Goal: Use online tool/utility: Utilize a website feature to perform a specific function

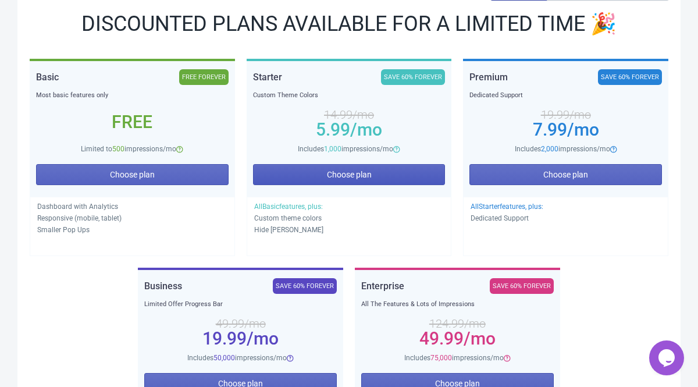
scroll to position [164, 0]
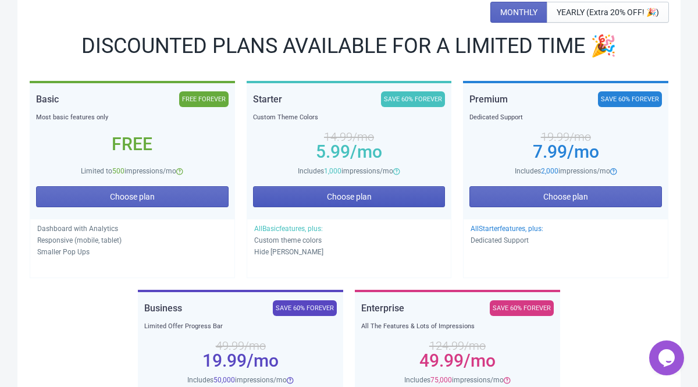
click at [354, 196] on span "Choose plan" at bounding box center [349, 196] width 45 height 9
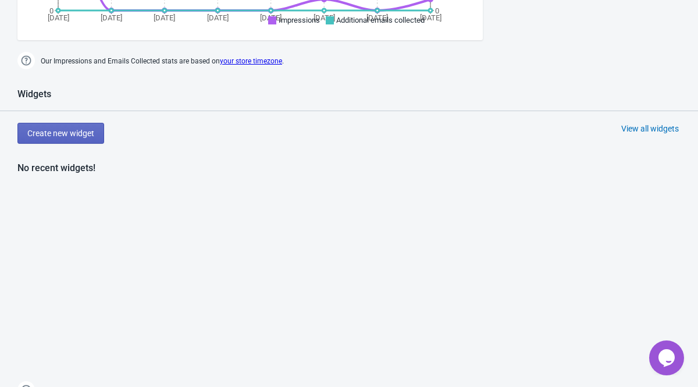
scroll to position [523, 0]
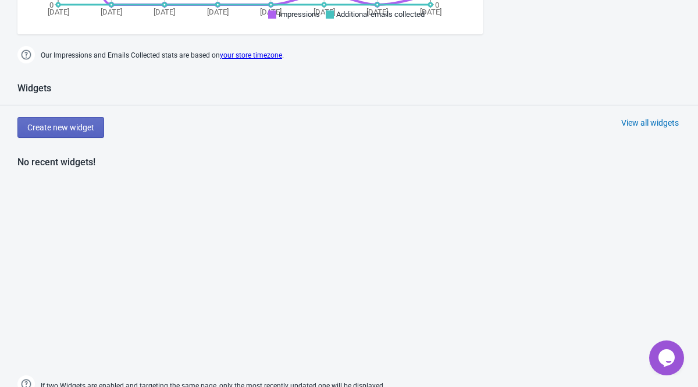
click at [624, 126] on div "View all widgets" at bounding box center [651, 123] width 58 height 12
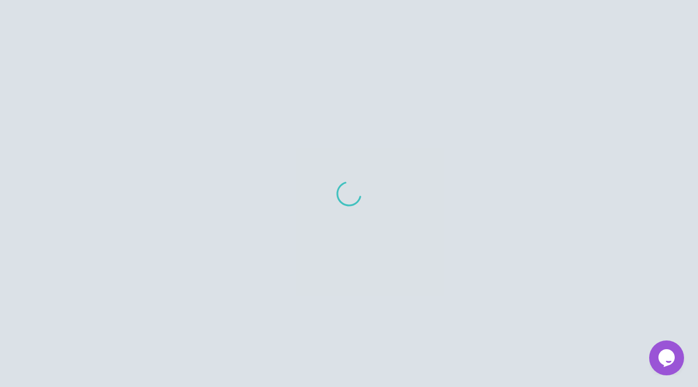
scroll to position [12, 0]
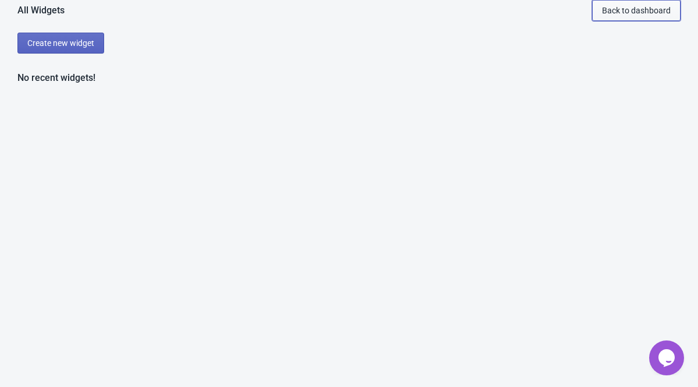
click at [608, 9] on span "Back to dashboard" at bounding box center [636, 10] width 69 height 9
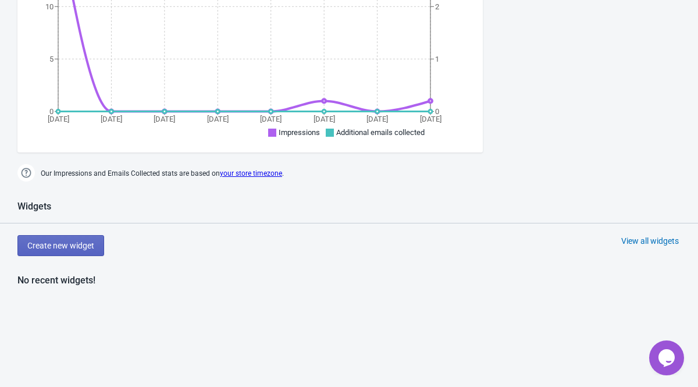
scroll to position [407, 0]
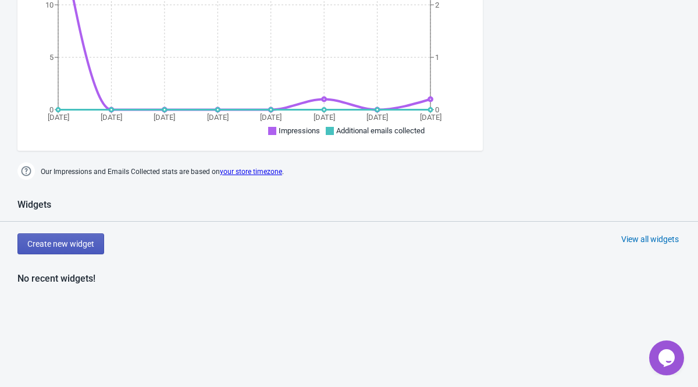
click at [89, 246] on span "Create new widget" at bounding box center [60, 243] width 67 height 9
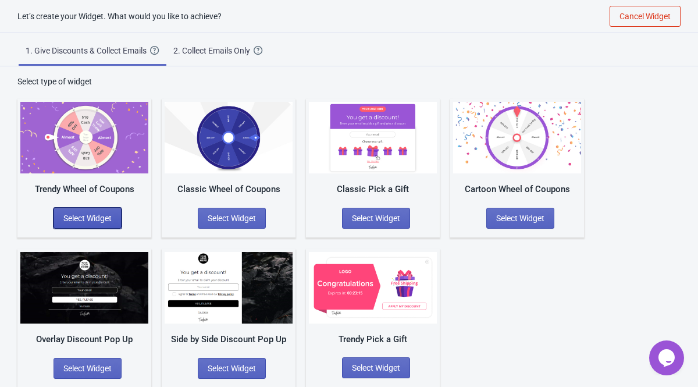
click at [88, 220] on span "Select Widget" at bounding box center [87, 218] width 48 height 9
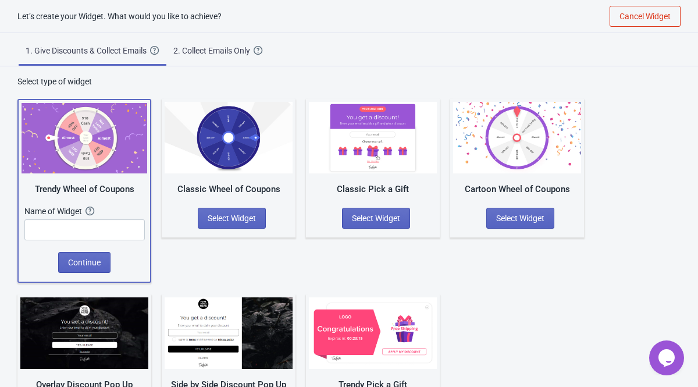
scroll to position [0, 0]
